Goal: Task Accomplishment & Management: Manage account settings

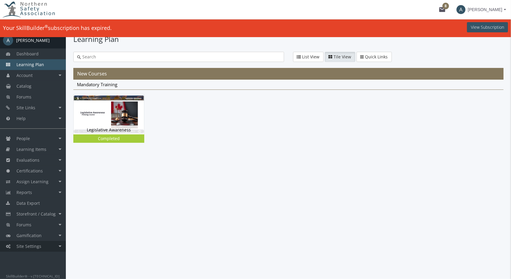
click at [34, 245] on span "Site Settings" at bounding box center [28, 246] width 25 height 6
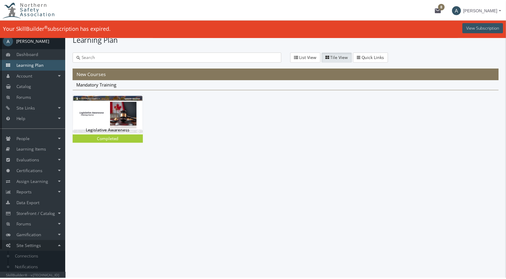
scroll to position [33, 0]
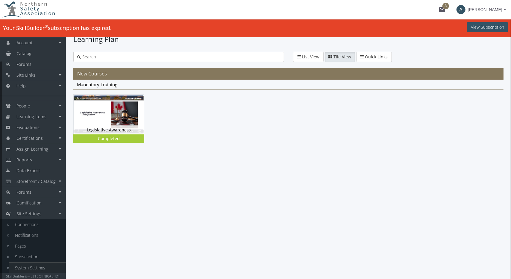
click at [49, 265] on link "System Settings" at bounding box center [37, 267] width 57 height 11
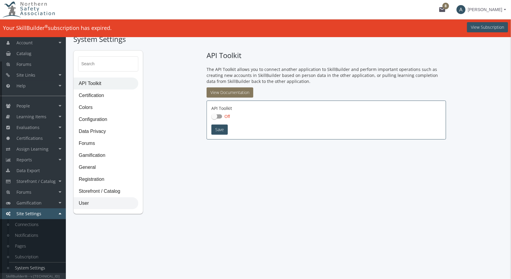
checkbox input "true"
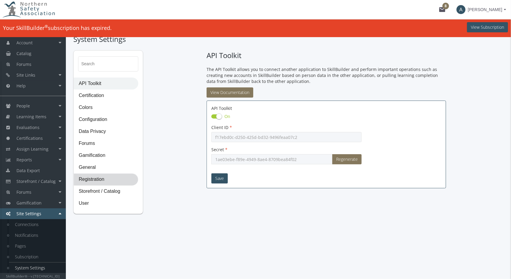
click at [95, 179] on span "Registration" at bounding box center [106, 180] width 64 height 12
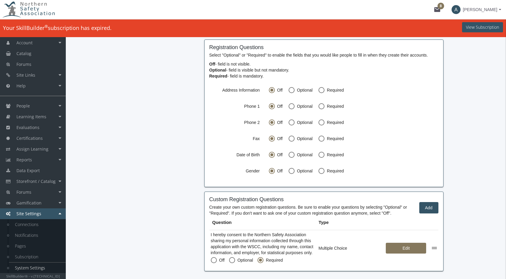
scroll to position [445, 0]
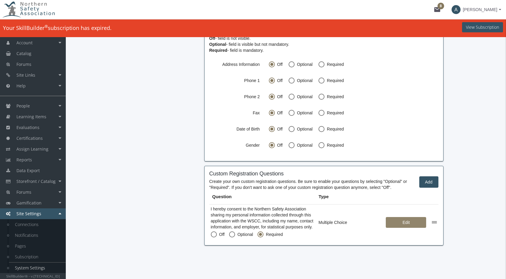
click at [401, 222] on span "Edit" at bounding box center [406, 222] width 31 height 11
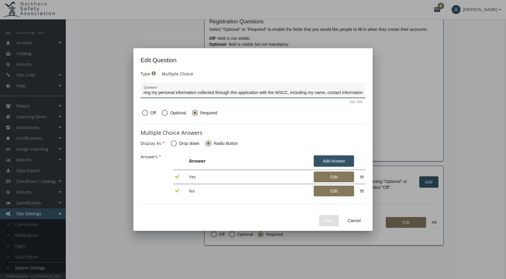
scroll to position [0, 0]
drag, startPoint x: 149, startPoint y: 94, endPoint x: 104, endPoint y: 95, distance: 44.3
click at [104, 95] on div "Edit Question Type Multiple Choice I hereby consent to the Northern Safety Asso…" at bounding box center [253, 139] width 506 height 279
click at [359, 219] on span "Cancel" at bounding box center [354, 220] width 13 height 11
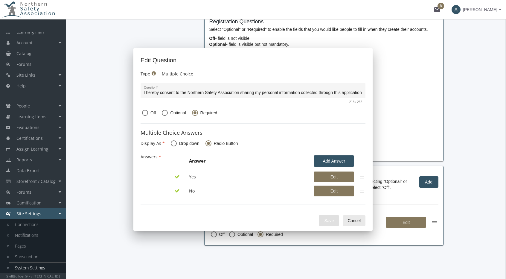
scroll to position [445, 0]
